Goal: Transaction & Acquisition: Purchase product/service

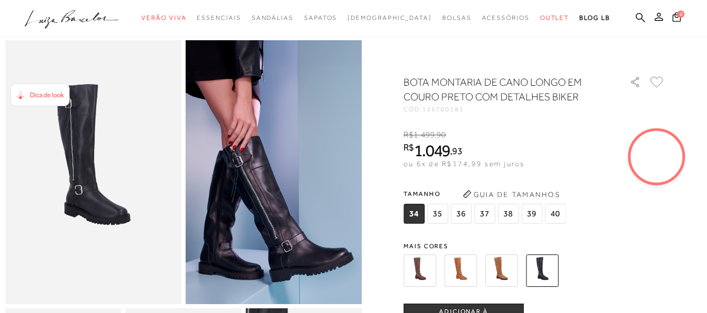
scroll to position [52, 0]
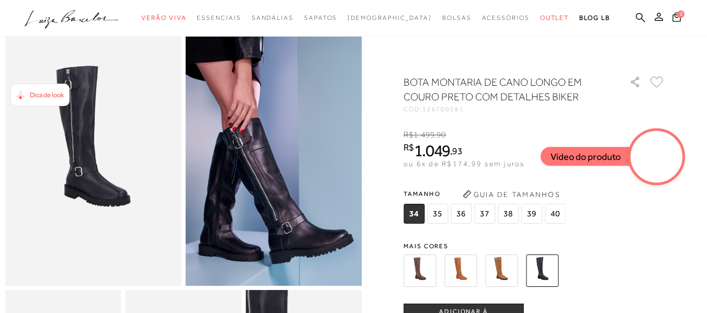
click at [467, 273] on img at bounding box center [460, 271] width 32 height 32
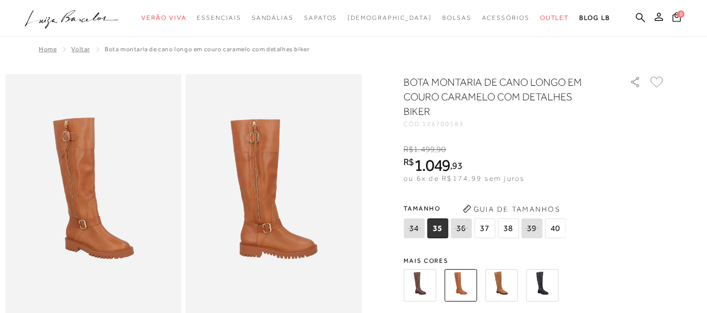
click at [501, 271] on img at bounding box center [501, 285] width 32 height 32
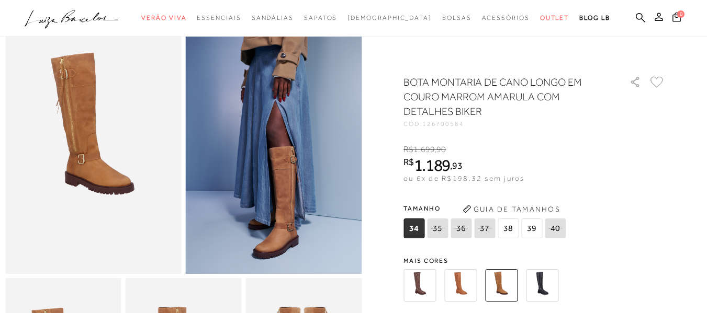
scroll to position [105, 0]
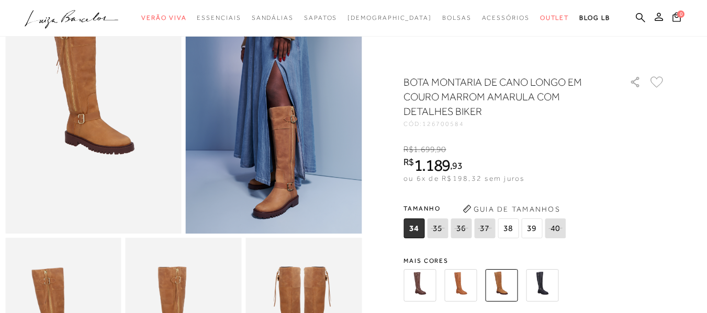
click at [544, 291] on img at bounding box center [542, 285] width 32 height 32
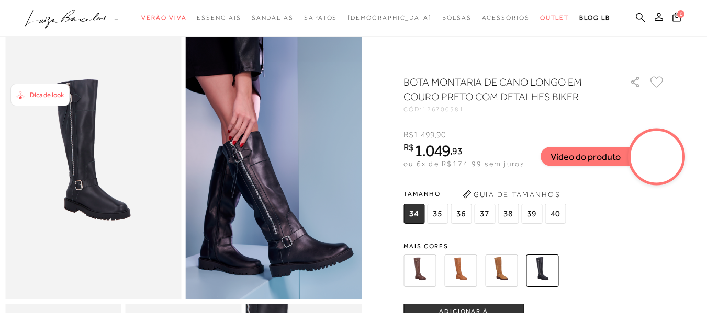
scroll to position [105, 0]
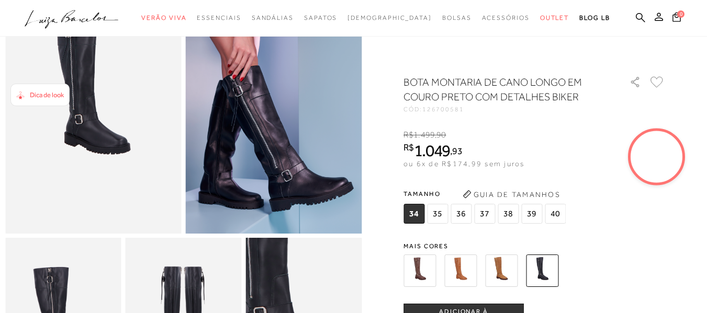
click at [512, 212] on span "38" at bounding box center [507, 214] width 21 height 20
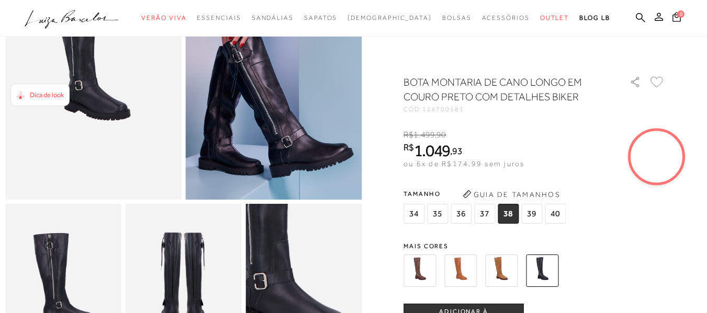
scroll to position [157, 0]
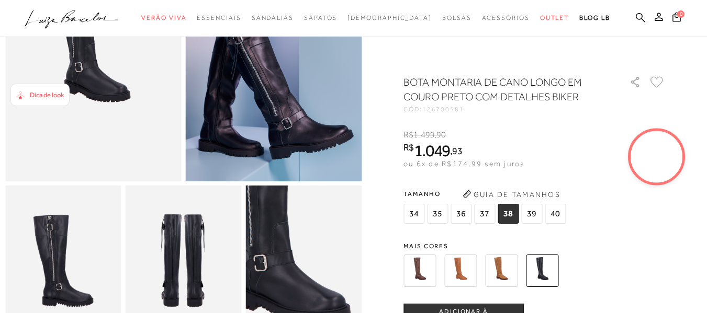
click at [535, 210] on span "39" at bounding box center [531, 214] width 21 height 20
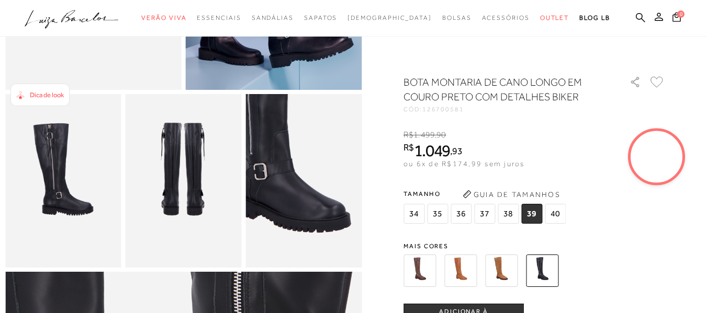
scroll to position [262, 0]
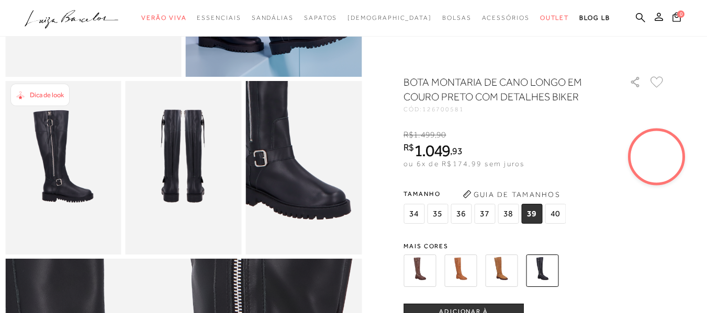
click at [473, 308] on button "ADICIONAR À [GEOGRAPHIC_DATA]" at bounding box center [463, 316] width 120 height 25
click at [81, 20] on icon ".a{fill-rule:evenodd;}" at bounding box center [72, 19] width 94 height 22
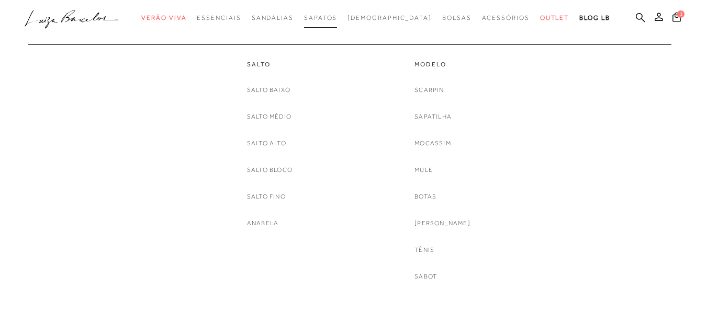
scroll to position [157, 0]
click at [436, 196] on link "Botas" at bounding box center [425, 196] width 22 height 11
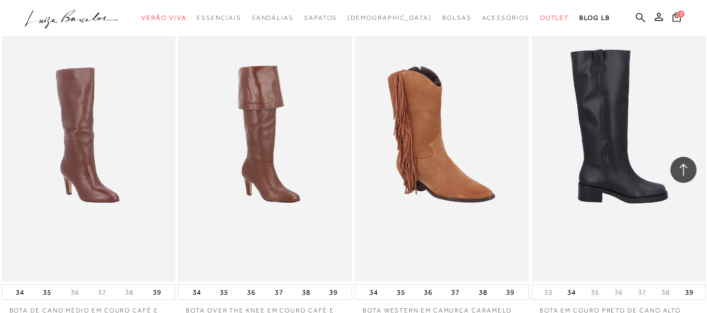
scroll to position [1935, 0]
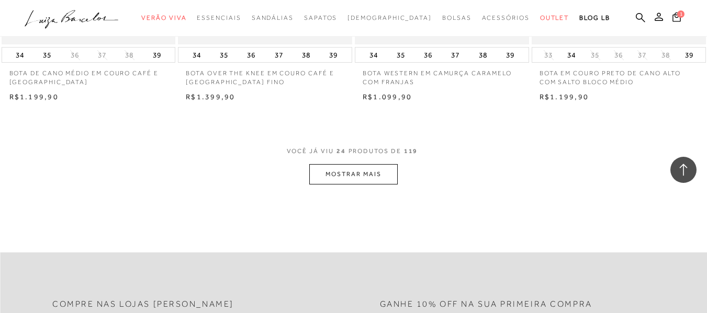
click at [365, 166] on button "MOSTRAR MAIS" at bounding box center [353, 174] width 88 height 20
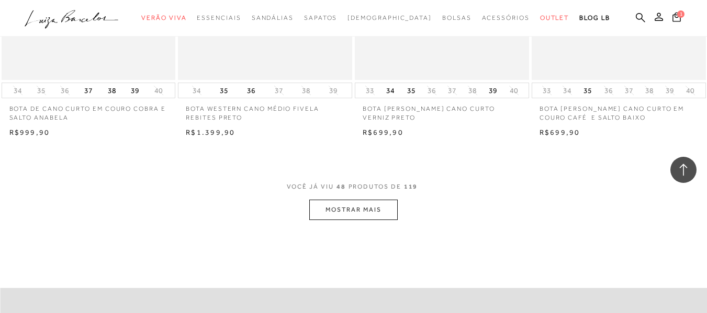
scroll to position [3975, 0]
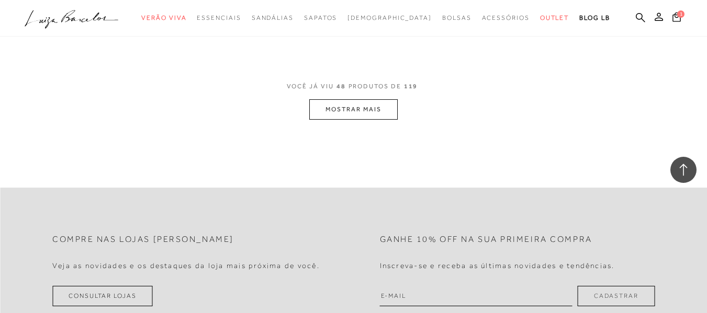
click at [348, 100] on button "MOSTRAR MAIS" at bounding box center [353, 109] width 88 height 20
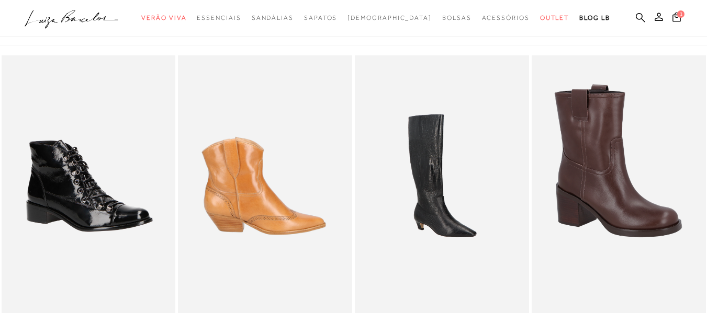
scroll to position [0, 0]
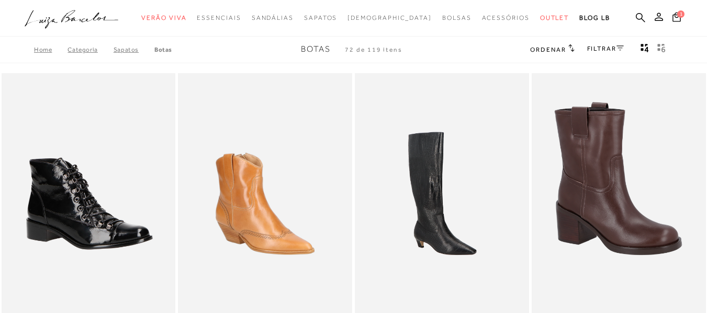
click at [88, 13] on icon ".a{fill-rule:evenodd;}" at bounding box center [72, 19] width 94 height 22
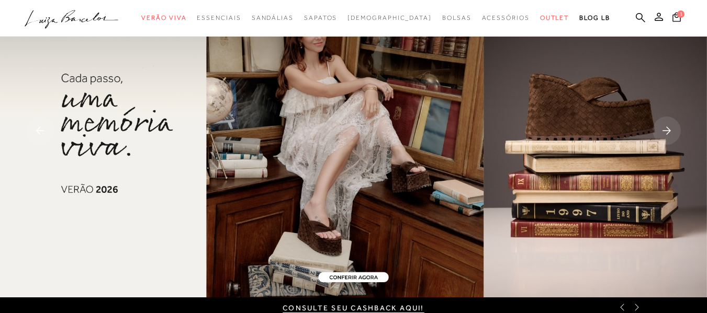
scroll to position [52, 0]
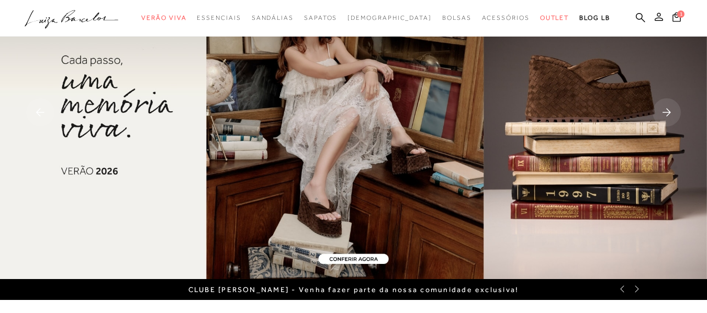
click at [654, 18] on icon at bounding box center [658, 17] width 8 height 8
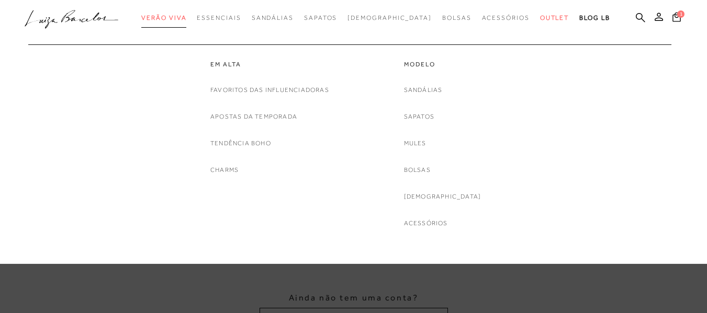
click at [176, 17] on span "Verão Viva" at bounding box center [163, 17] width 45 height 7
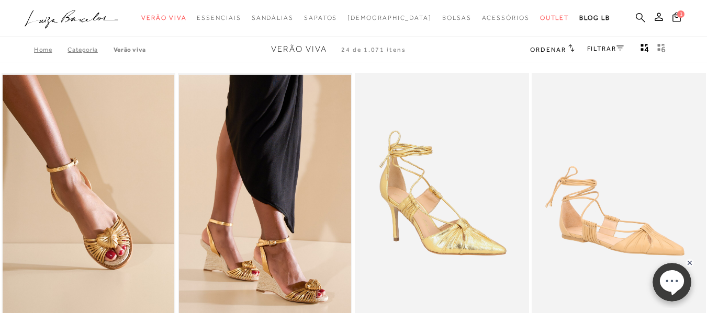
click at [636, 19] on icon at bounding box center [640, 17] width 9 height 9
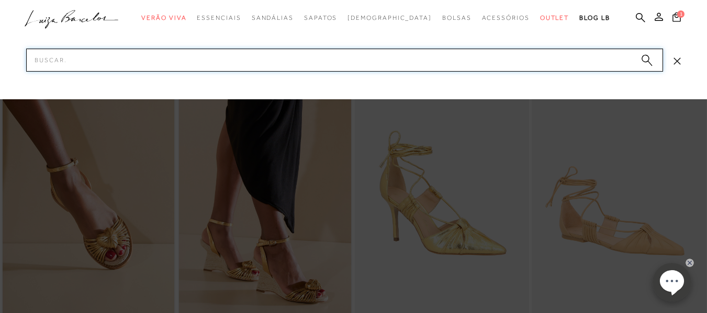
click at [350, 56] on input "Pesquisar" at bounding box center [344, 60] width 637 height 23
type input "bota"
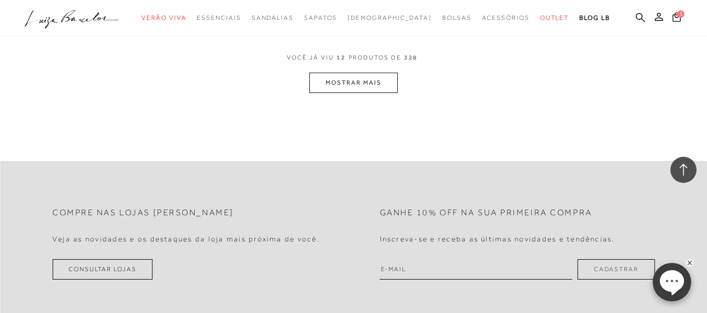
scroll to position [1098, 0]
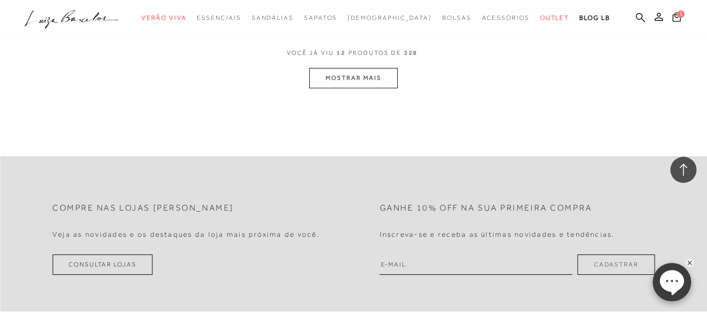
click at [351, 75] on button "MOSTRAR MAIS" at bounding box center [353, 78] width 88 height 20
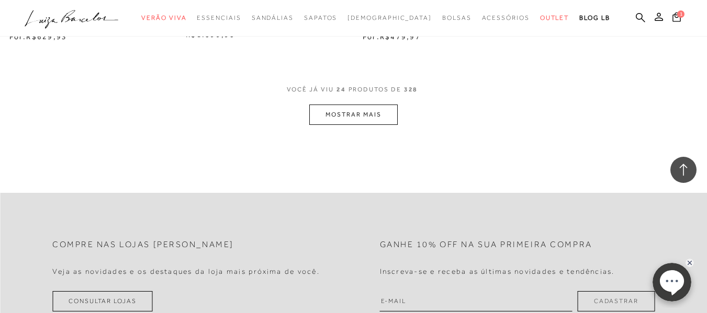
scroll to position [2079, 0]
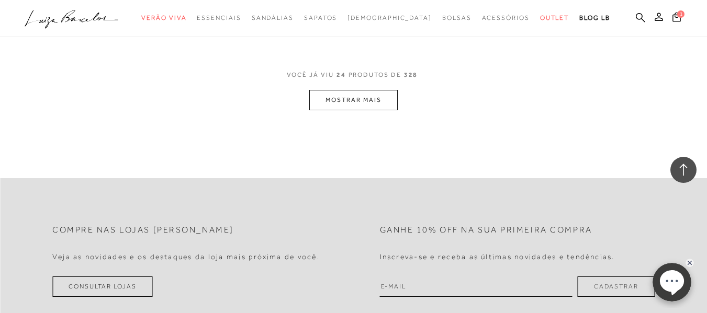
click at [377, 99] on button "MOSTRAR MAIS" at bounding box center [353, 100] width 88 height 20
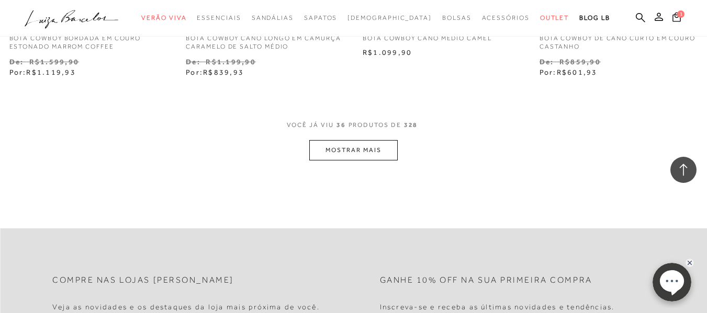
scroll to position [3073, 0]
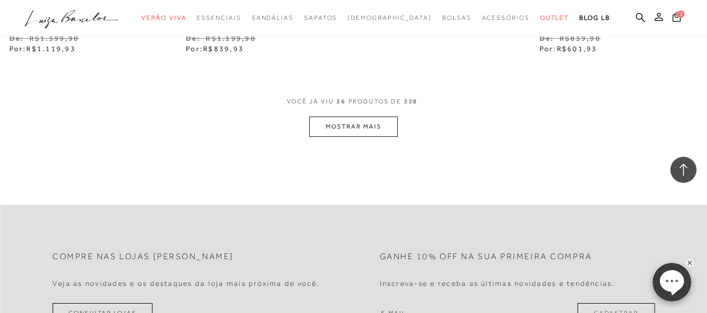
click at [355, 135] on button "MOSTRAR MAIS" at bounding box center [353, 127] width 88 height 20
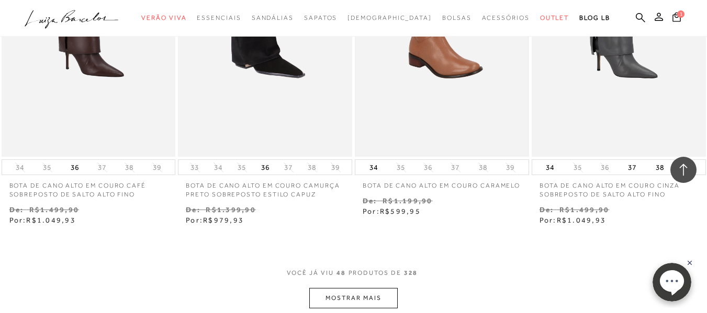
scroll to position [4067, 0]
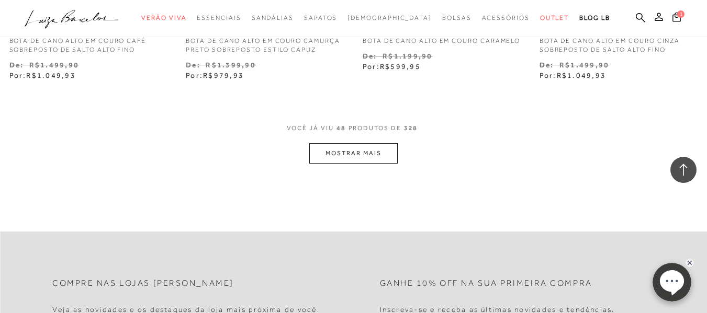
click at [378, 155] on button "MOSTRAR MAIS" at bounding box center [353, 153] width 88 height 20
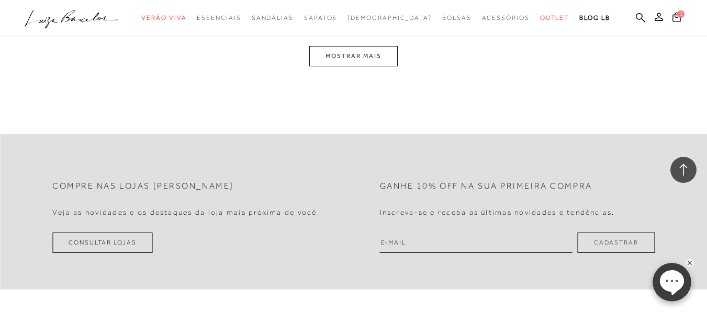
scroll to position [5204, 0]
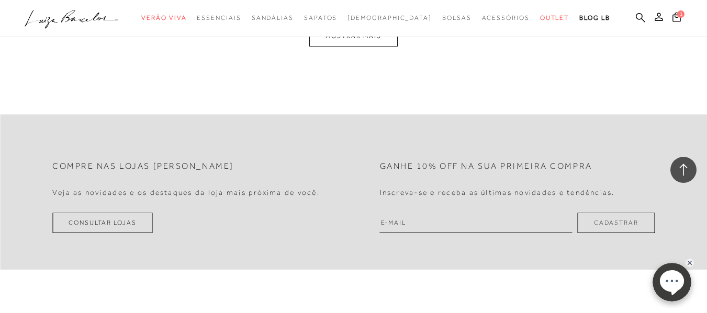
click at [352, 36] on div at bounding box center [353, 18] width 707 height 37
click at [353, 44] on button "MOSTRAR MAIS" at bounding box center [353, 36] width 88 height 20
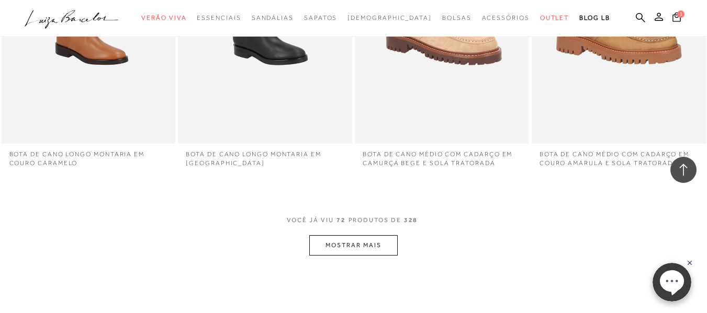
scroll to position [5976, 0]
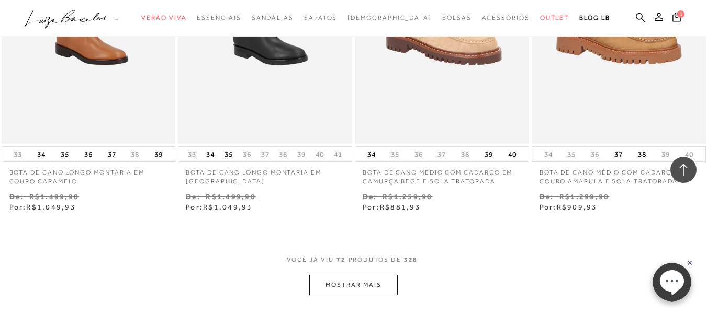
click at [361, 286] on button "MOSTRAR MAIS" at bounding box center [353, 285] width 88 height 20
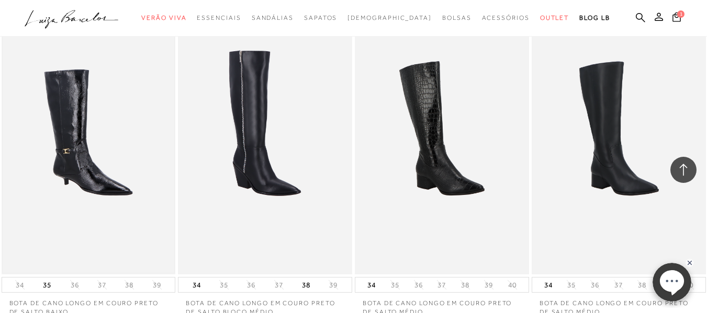
scroll to position [5244, 0]
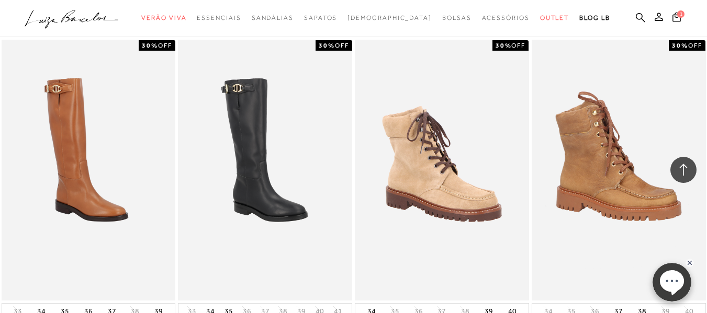
click at [144, 168] on img at bounding box center [89, 170] width 172 height 258
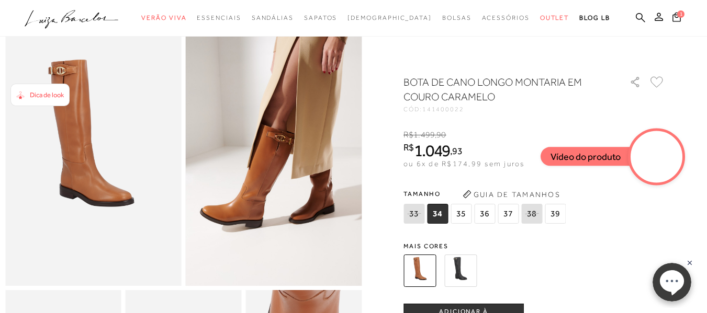
scroll to position [105, 0]
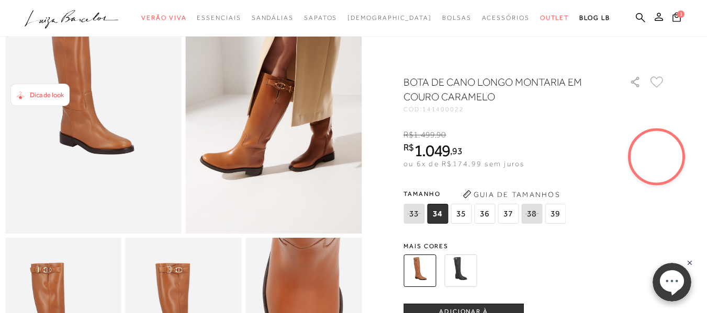
click at [552, 218] on span "39" at bounding box center [554, 214] width 21 height 20
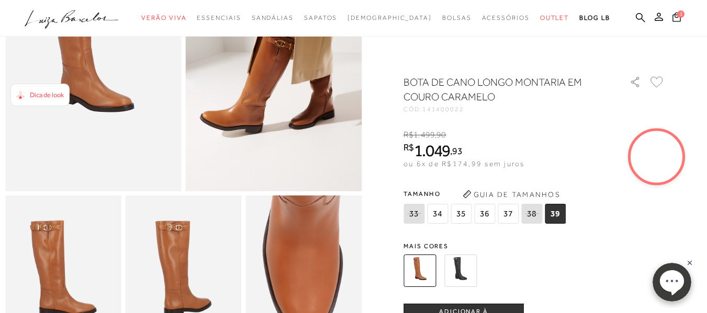
scroll to position [209, 0]
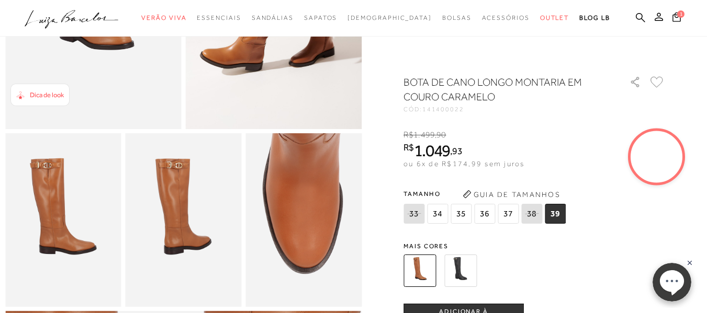
click at [500, 311] on button "ADICIONAR À [GEOGRAPHIC_DATA]" at bounding box center [463, 316] width 120 height 25
click at [99, 21] on icon at bounding box center [100, 17] width 37 height 9
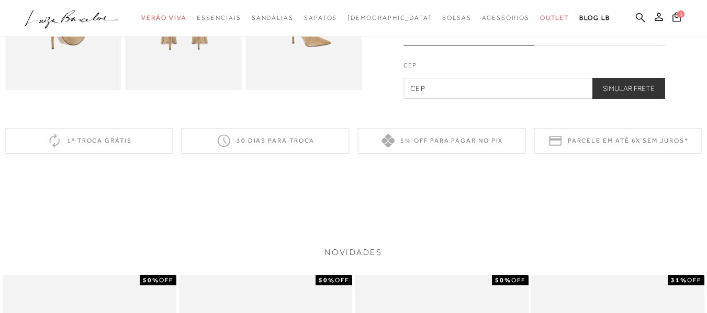
scroll to position [628, 0]
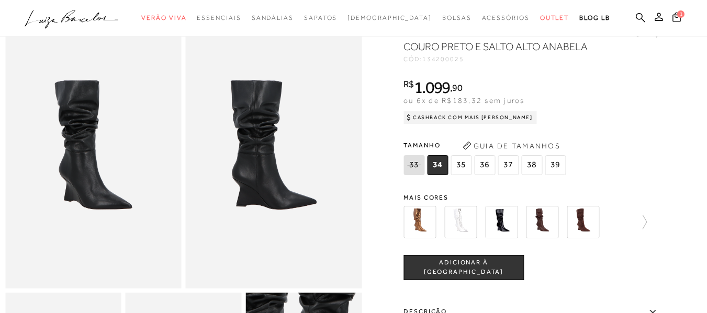
scroll to position [52, 0]
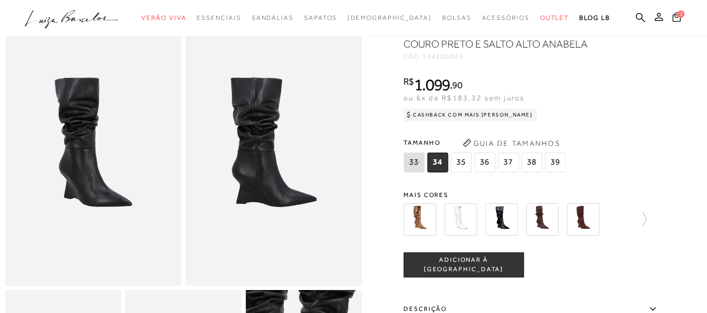
click at [591, 223] on img at bounding box center [582, 219] width 32 height 32
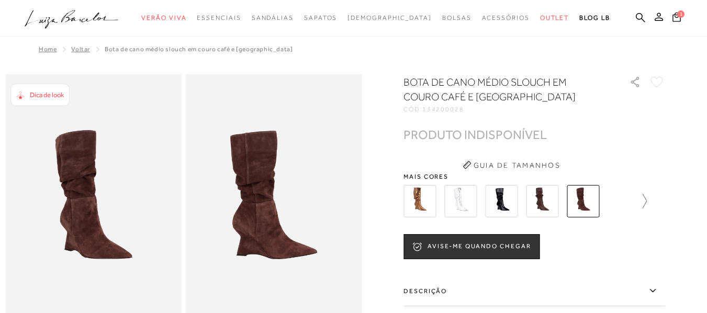
click at [645, 201] on icon at bounding box center [639, 201] width 15 height 15
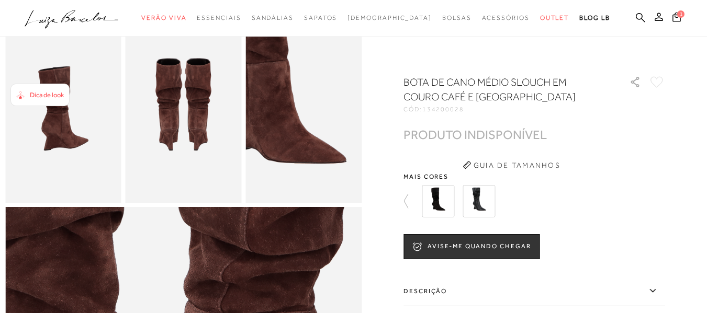
scroll to position [314, 0]
